Goal: Information Seeking & Learning: Learn about a topic

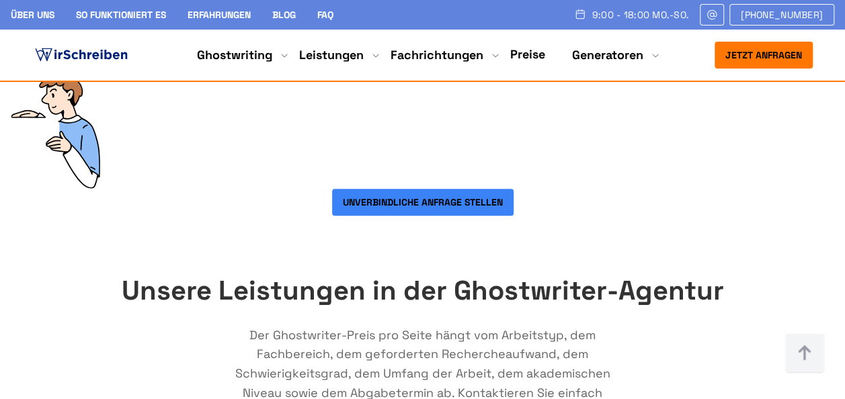
scroll to position [336, 0]
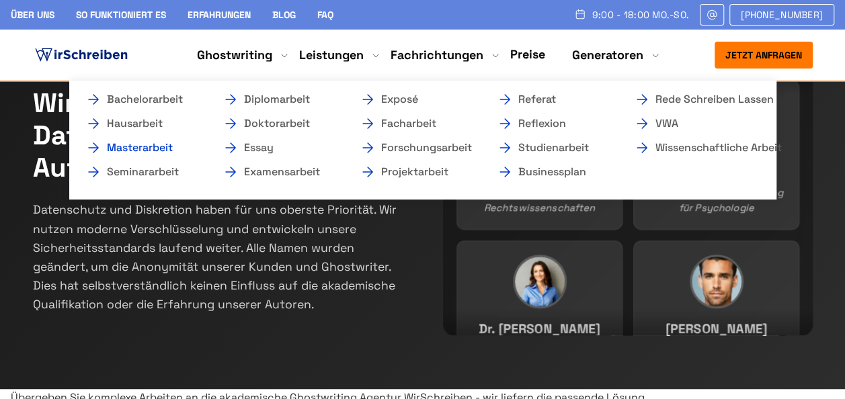
click at [140, 144] on link "Masterarbeit" at bounding box center [152, 148] width 134 height 16
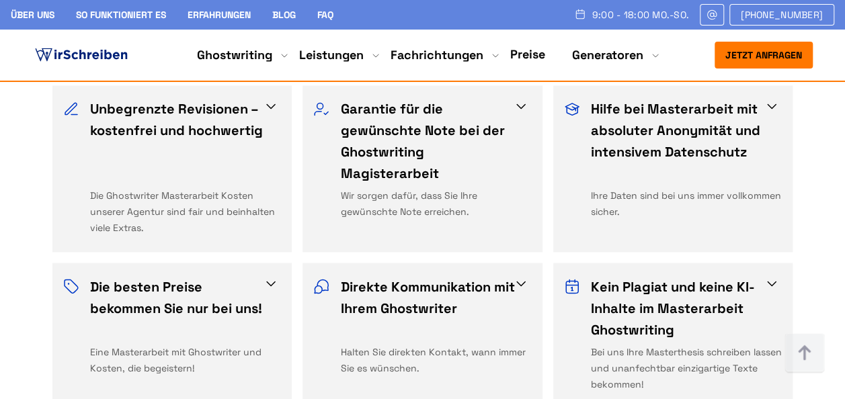
scroll to position [1075, 0]
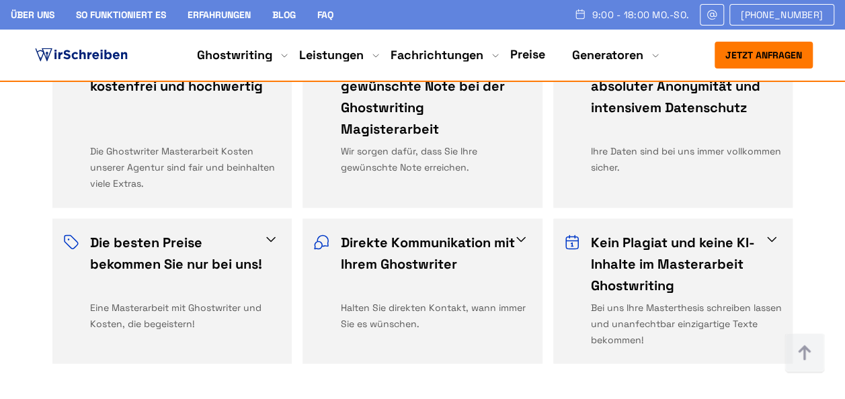
click at [523, 52] on link "Preise" at bounding box center [527, 53] width 35 height 15
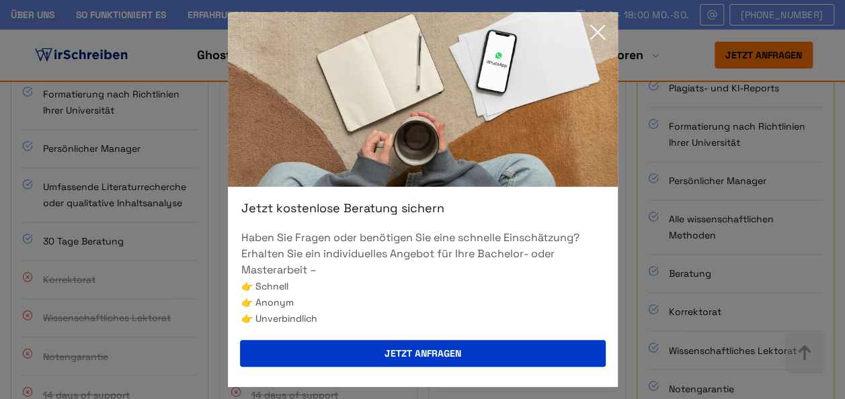
scroll to position [874, 0]
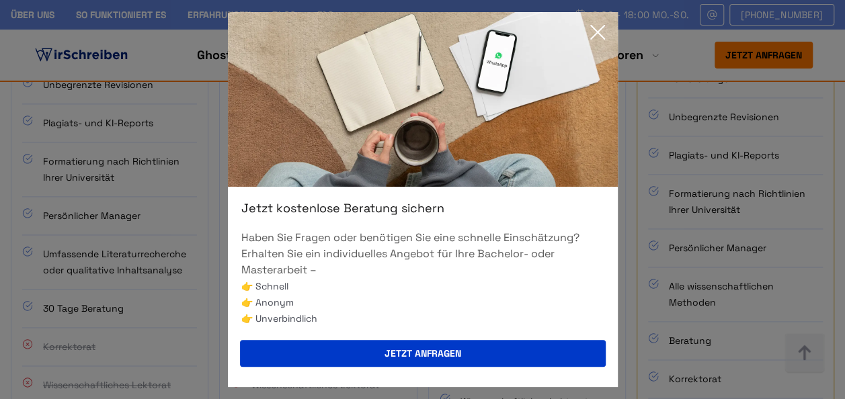
click at [606, 34] on icon at bounding box center [597, 32] width 27 height 27
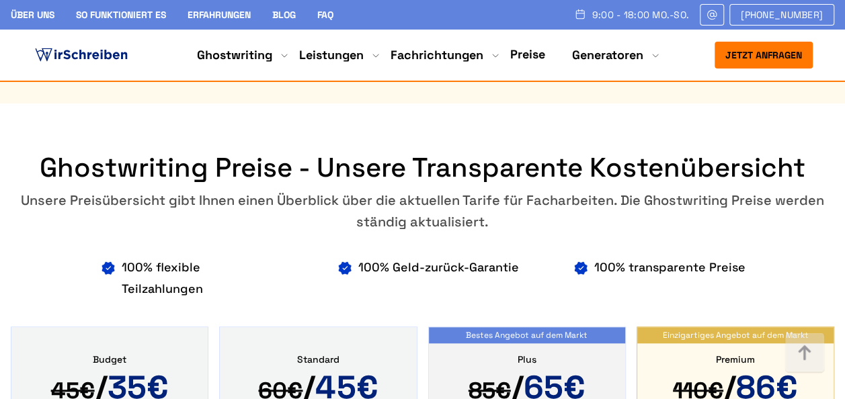
scroll to position [470, 0]
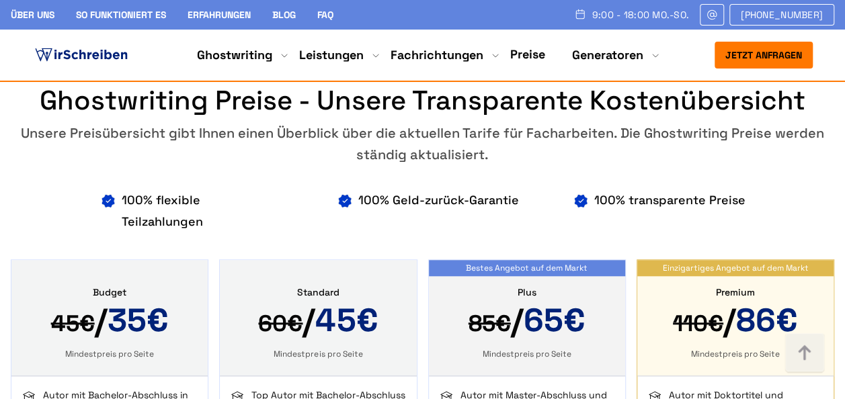
click at [332, 300] on span "45€" at bounding box center [346, 320] width 62 height 41
click at [538, 300] on span "65€" at bounding box center [554, 320] width 62 height 41
click at [525, 302] on span "85€ / 65€" at bounding box center [527, 322] width 164 height 41
click at [552, 302] on span "85€ / 65€" at bounding box center [527, 322] width 164 height 41
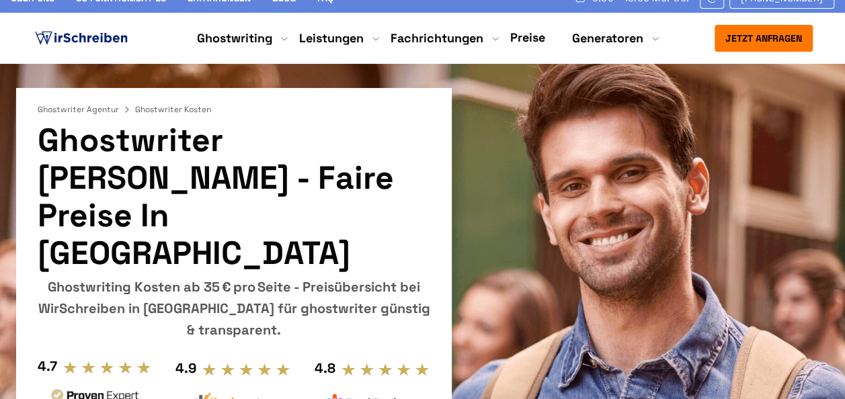
scroll to position [0, 0]
